Goal: Transaction & Acquisition: Purchase product/service

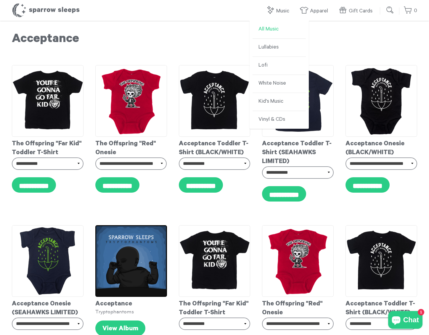
click at [270, 31] on link "All Music" at bounding box center [279, 30] width 53 height 18
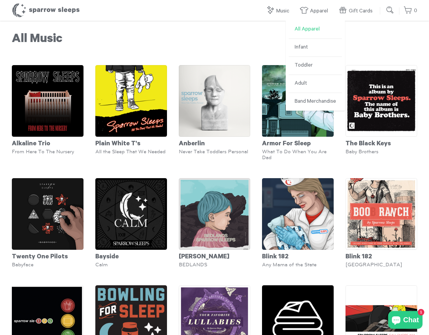
click at [309, 29] on link "All Apparel" at bounding box center [315, 30] width 53 height 18
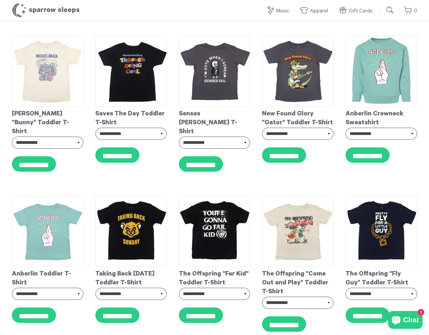
scroll to position [191, 0]
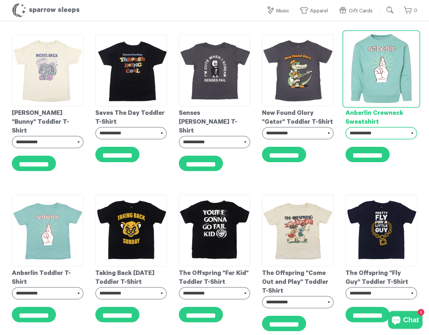
select select "**********"
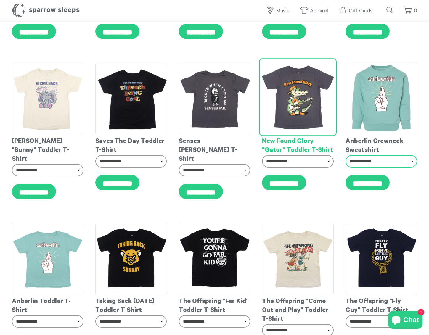
scroll to position [161, 0]
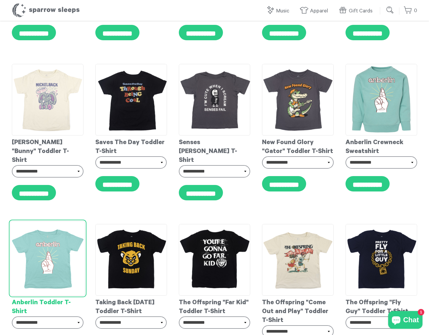
click at [59, 254] on img at bounding box center [47, 259] width 74 height 74
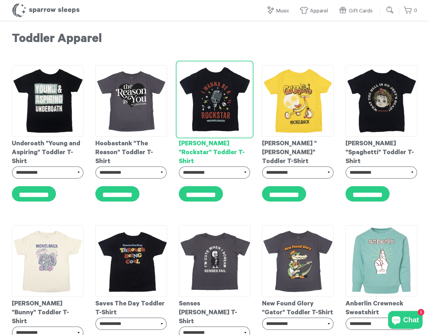
scroll to position [0, 0]
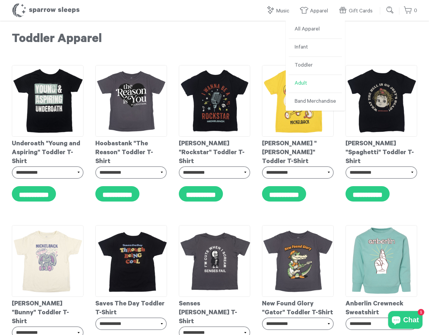
click at [307, 81] on link "Adult" at bounding box center [315, 84] width 53 height 18
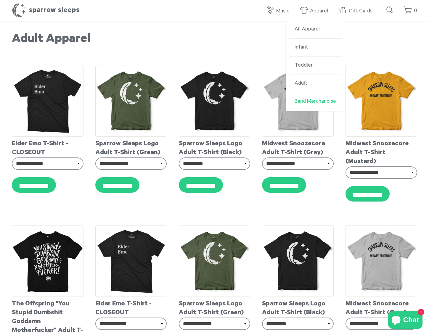
click at [305, 107] on link "Band Merchandise" at bounding box center [315, 102] width 53 height 18
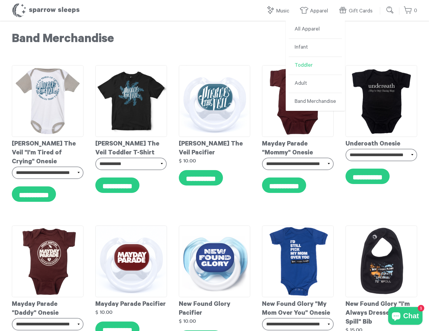
click at [303, 64] on link "Toddler" at bounding box center [315, 66] width 53 height 18
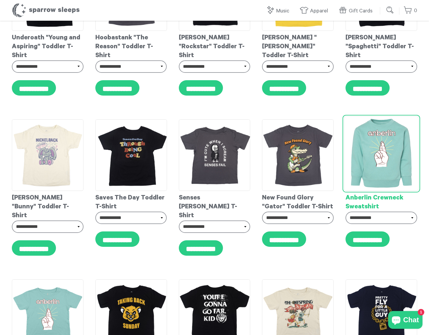
scroll to position [153, 0]
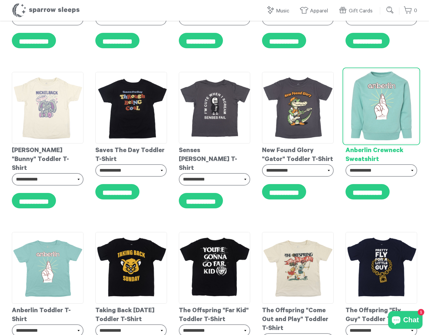
click at [390, 84] on img at bounding box center [381, 106] width 74 height 74
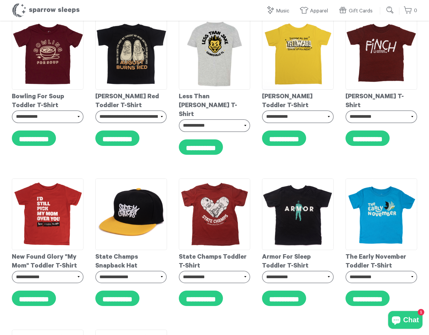
scroll to position [1152, 0]
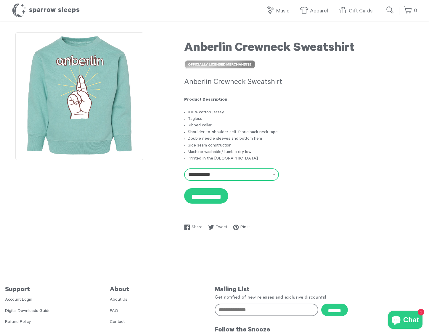
scroll to position [1, 0]
